Goal: Task Accomplishment & Management: Use online tool/utility

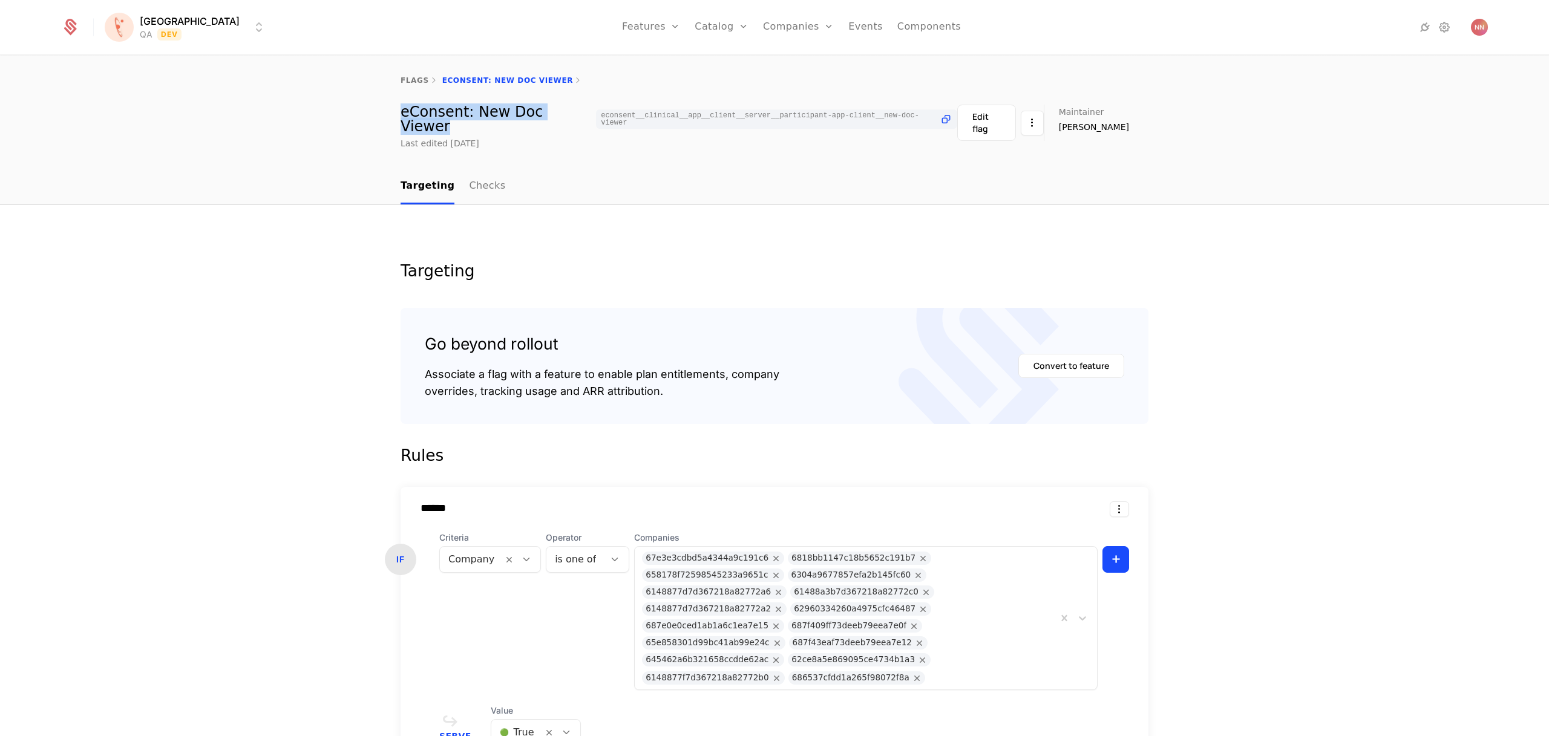
drag, startPoint x: 397, startPoint y: 116, endPoint x: 565, endPoint y: 119, distance: 168.2
click at [565, 119] on div "eConsent: New Doc Viewer econsent__clinical__app__client__server__participant-a…" at bounding box center [679, 119] width 557 height 29
copy div "eConsent: New Doc Viewer"
click at [1091, 183] on nav "Targeting Checks" at bounding box center [775, 187] width 748 height 36
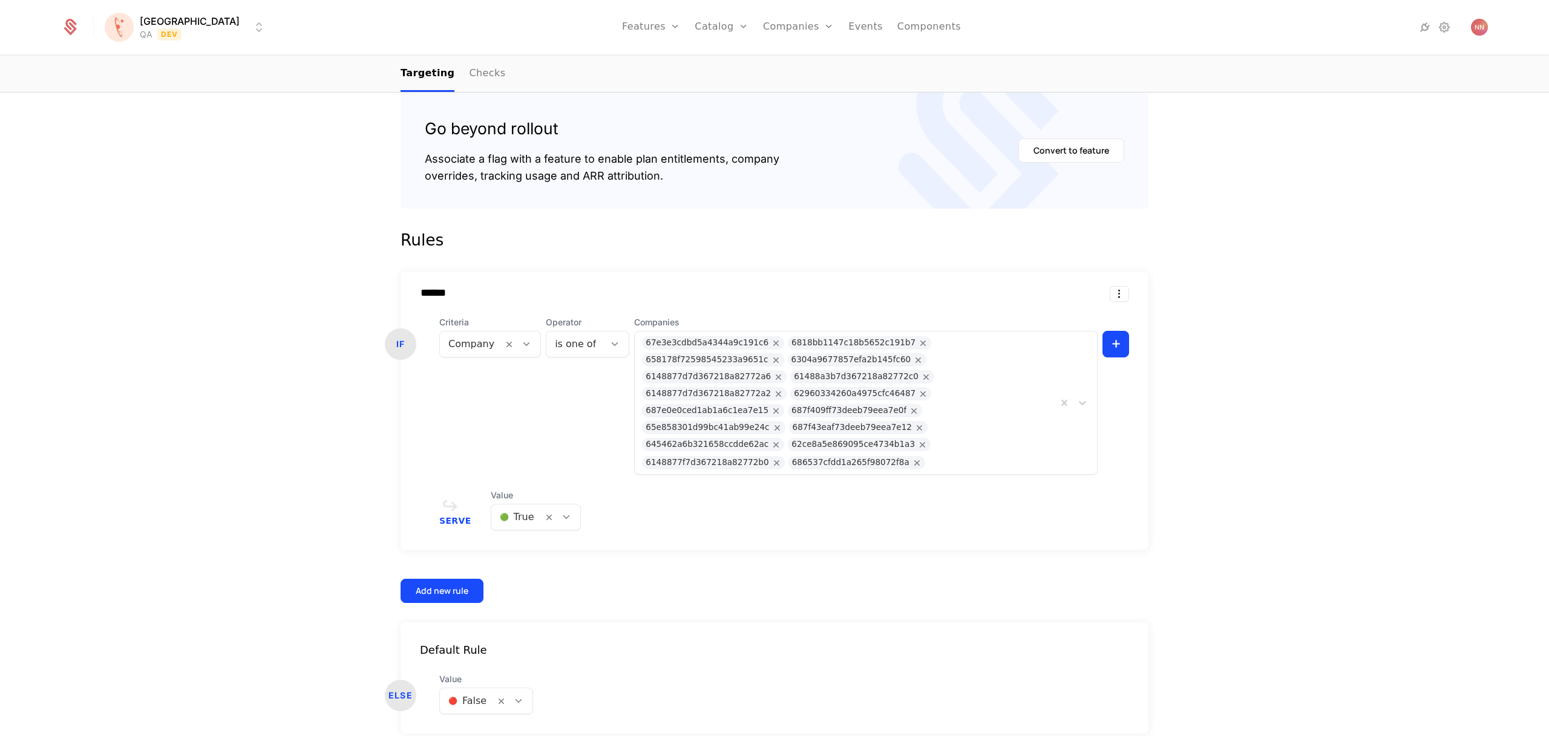
scroll to position [224, 0]
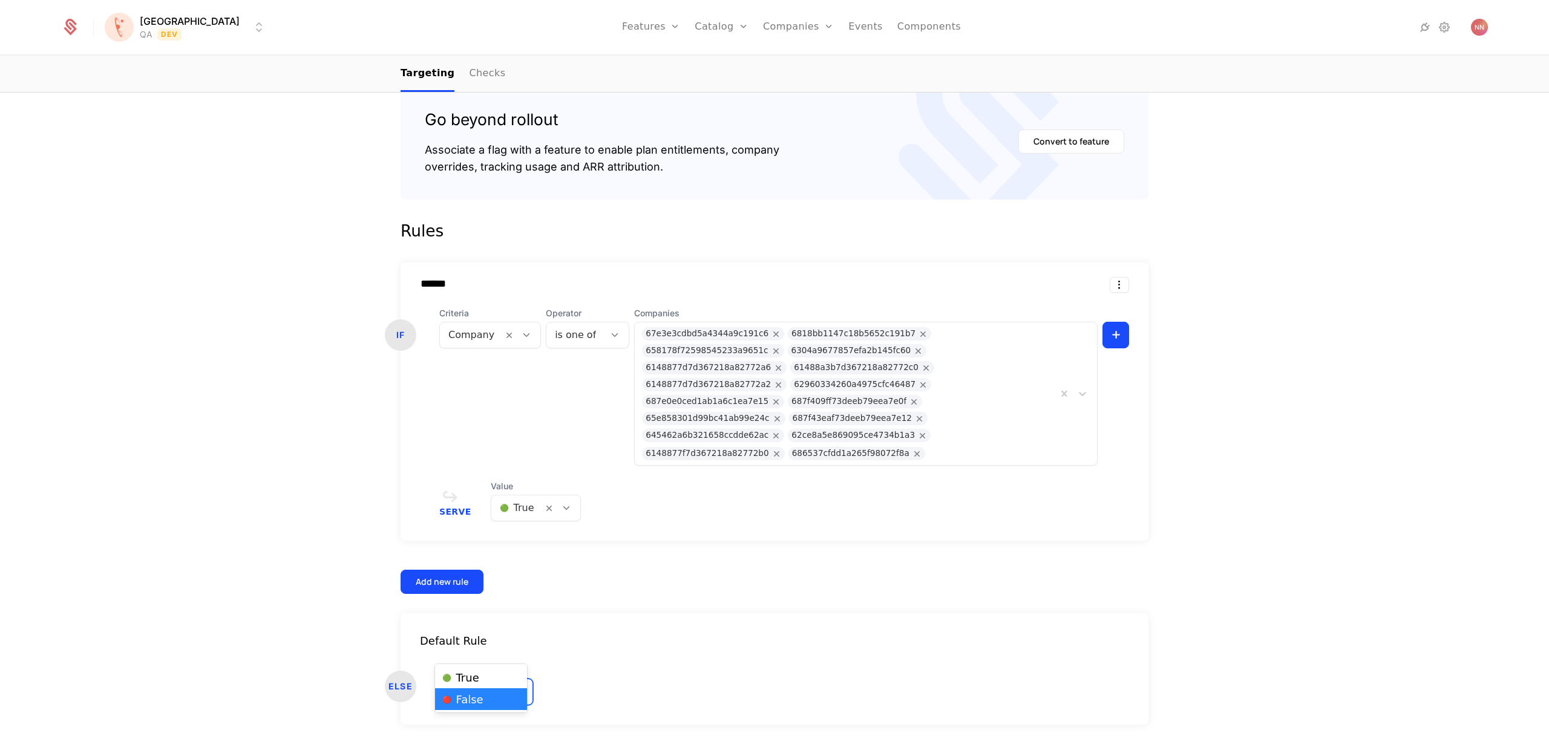
click at [475, 684] on div at bounding box center [467, 692] width 38 height 17
click at [469, 677] on span "🟢 True" at bounding box center [460, 678] width 37 height 11
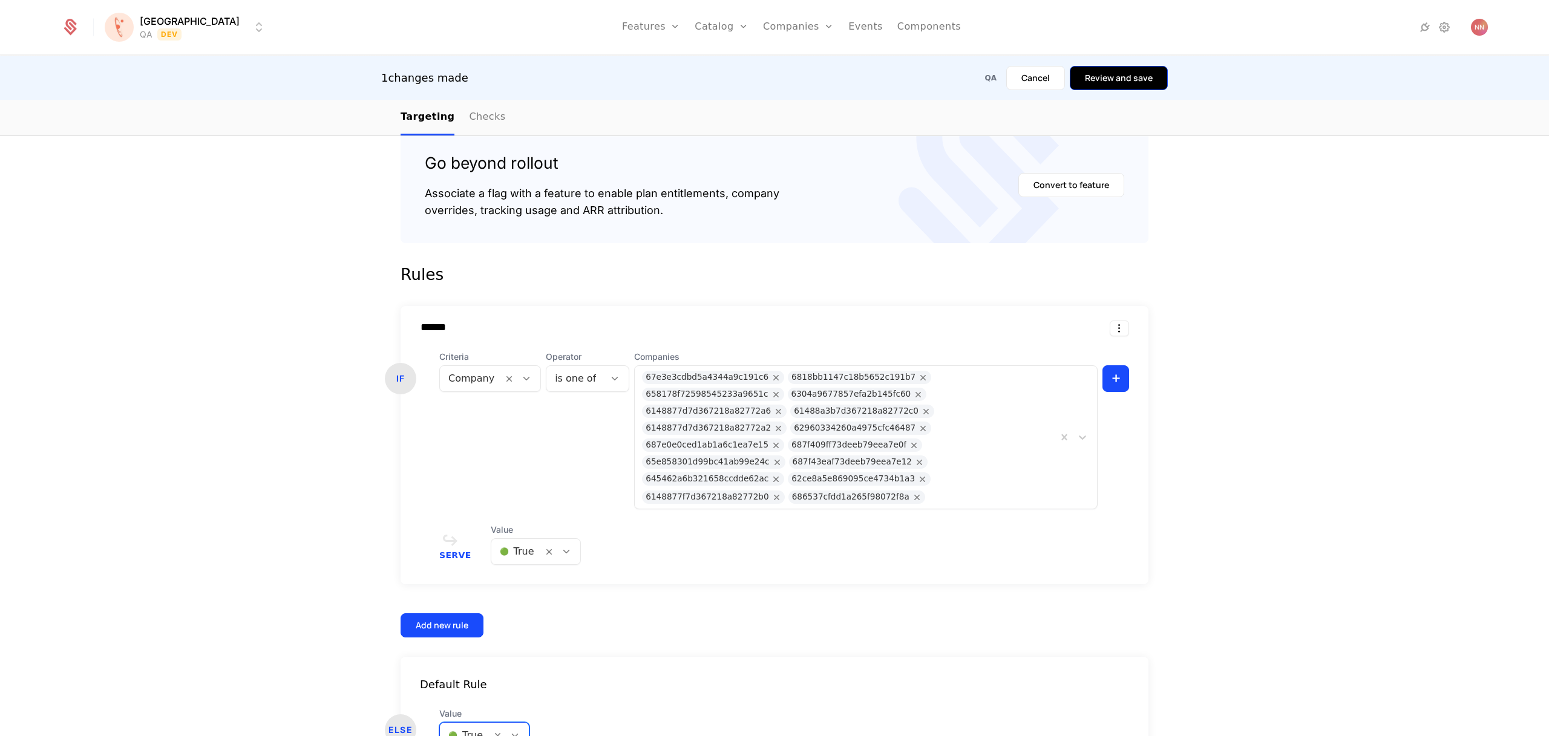
click at [1128, 81] on button "Review and save" at bounding box center [1119, 78] width 98 height 24
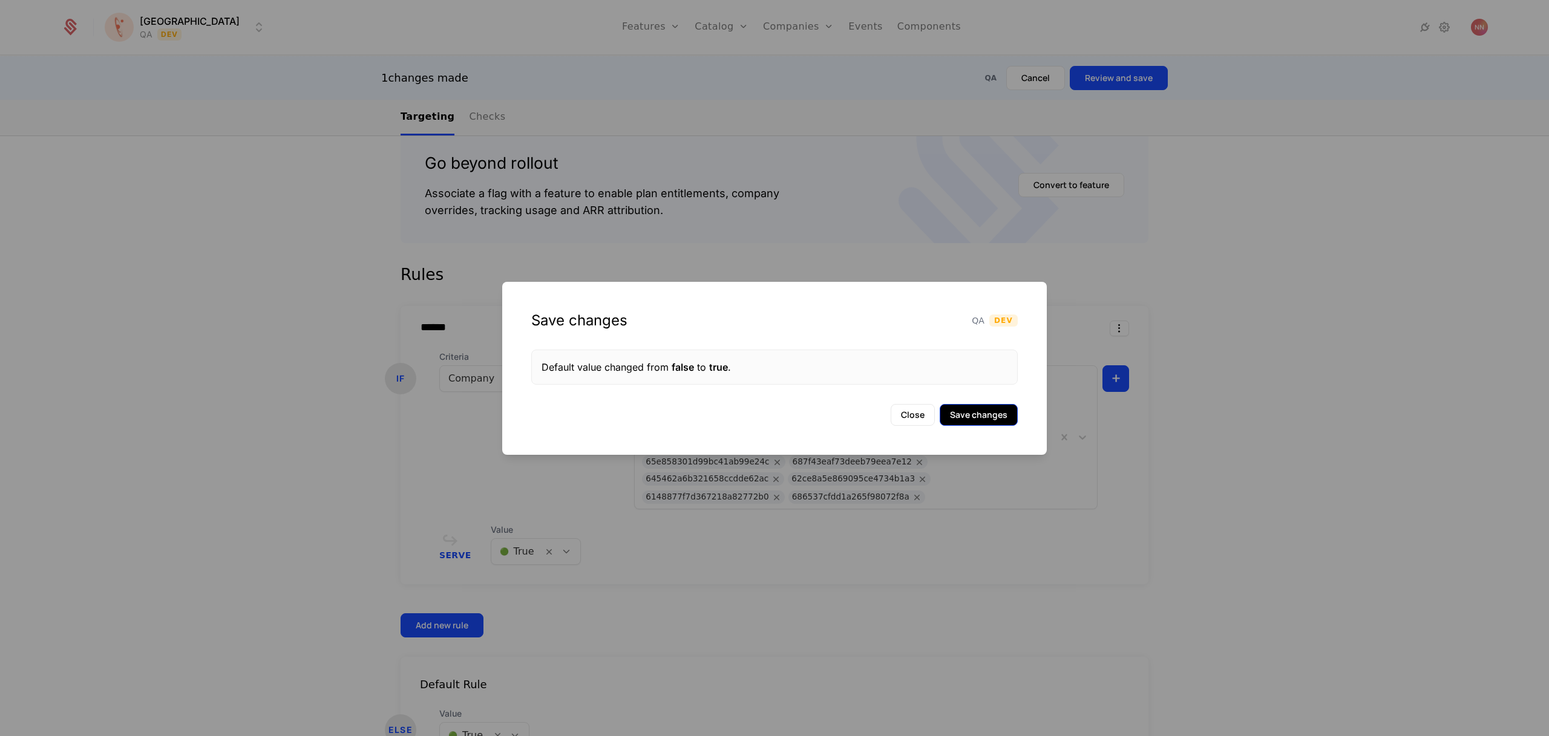
click at [961, 417] on button "Save changes" at bounding box center [979, 415] width 78 height 22
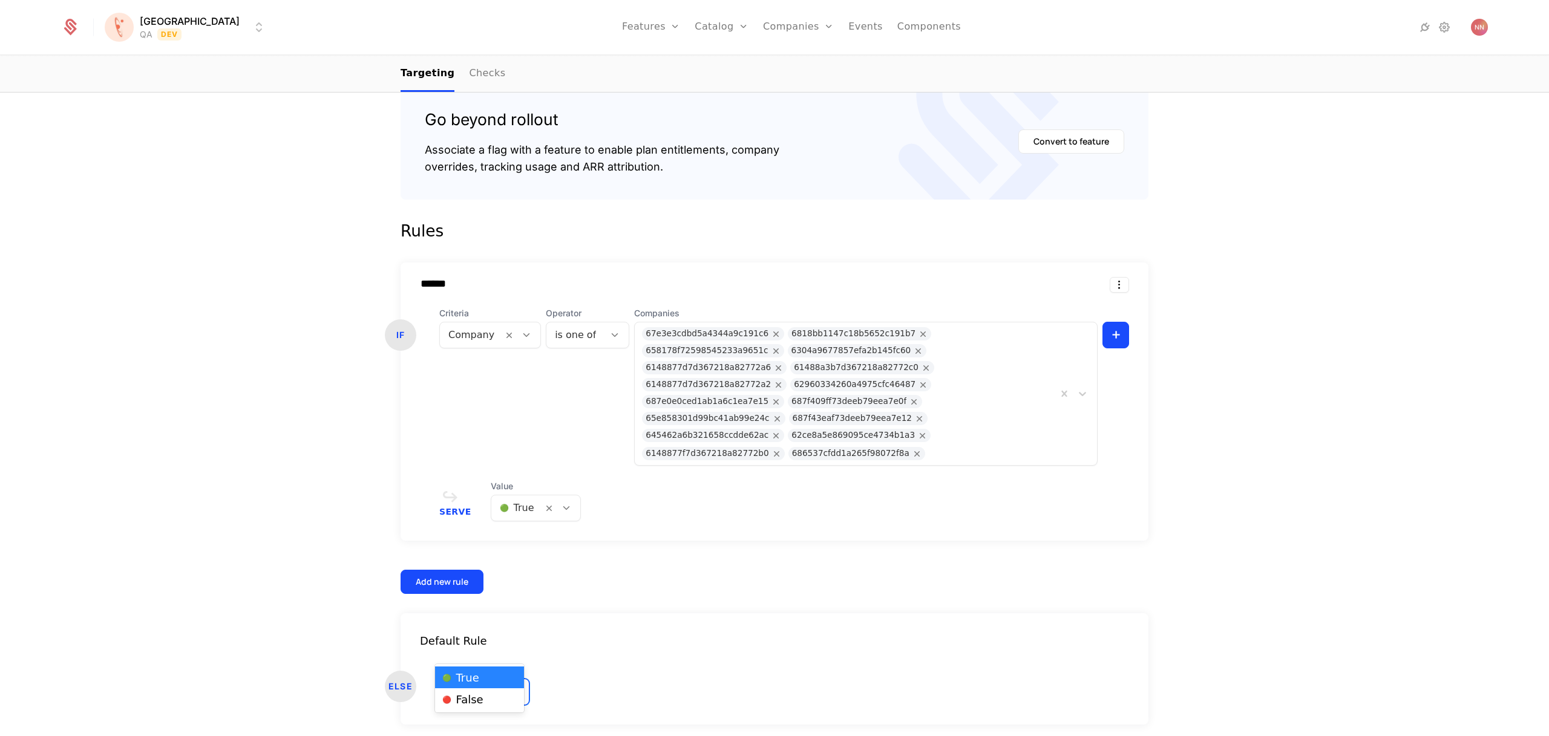
click at [451, 684] on div at bounding box center [465, 692] width 34 height 17
click at [464, 705] on span "🔴 False" at bounding box center [462, 700] width 41 height 11
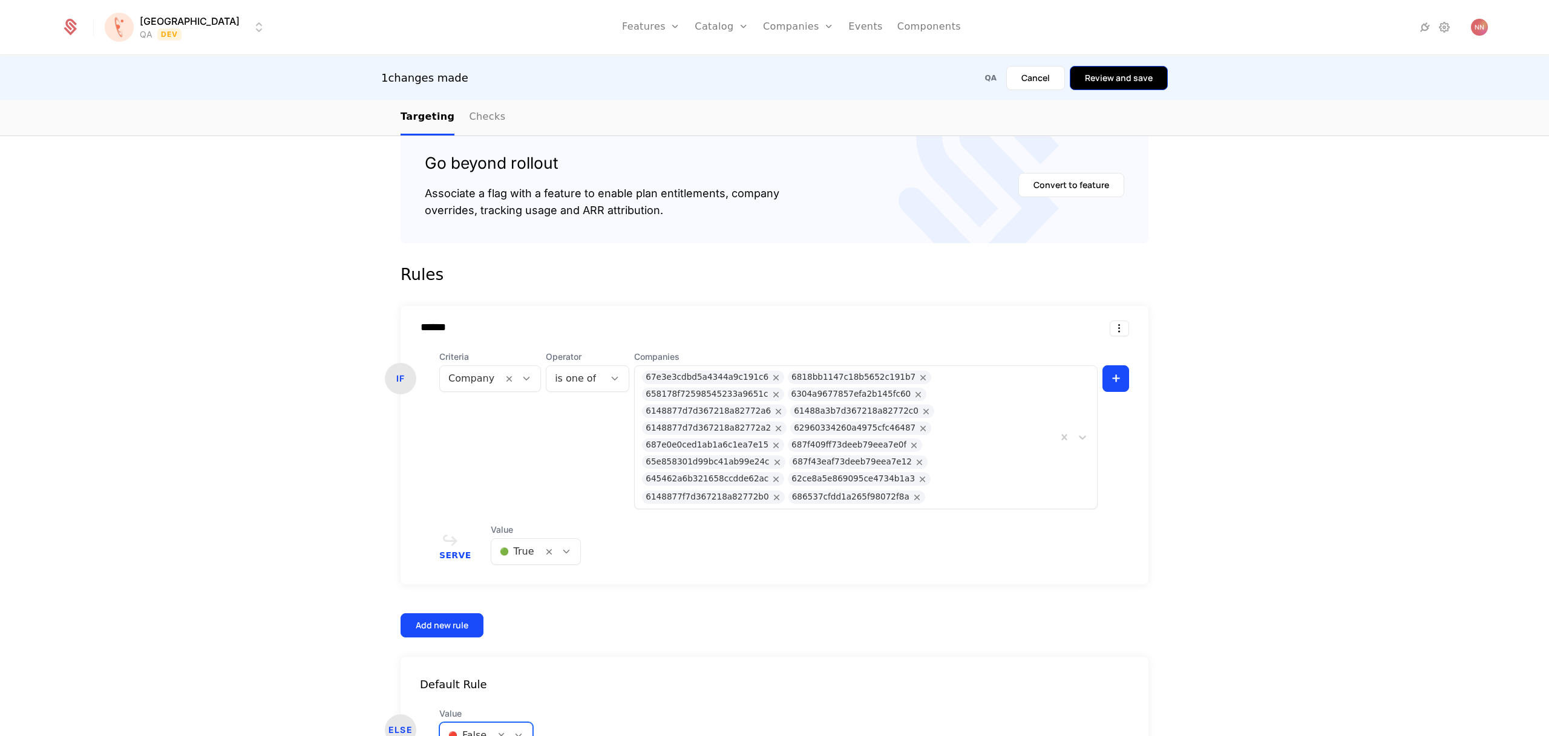
click at [1122, 79] on button "Review and save" at bounding box center [1119, 78] width 98 height 24
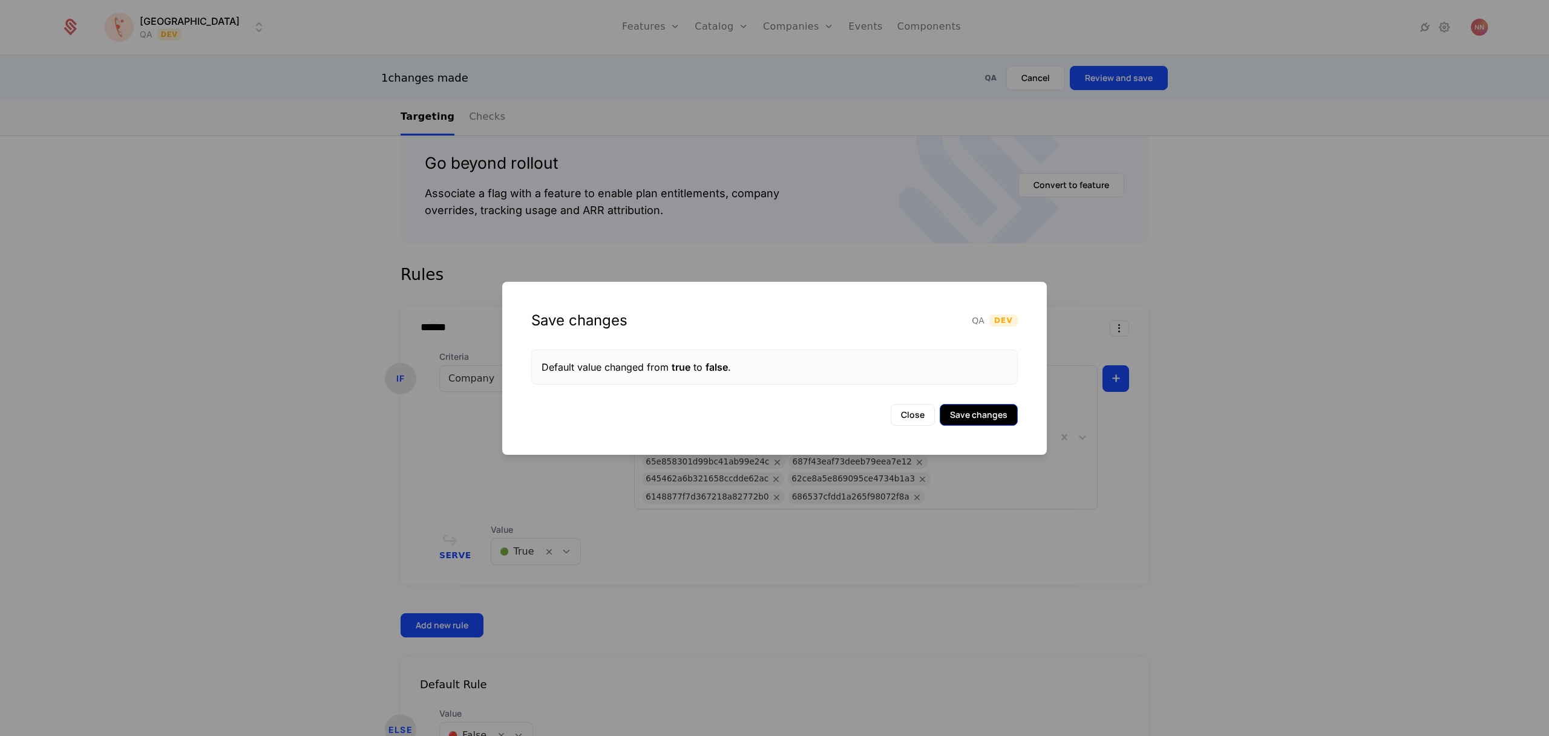
click at [981, 420] on button "Save changes" at bounding box center [979, 415] width 78 height 22
